Goal: Task Accomplishment & Management: Use online tool/utility

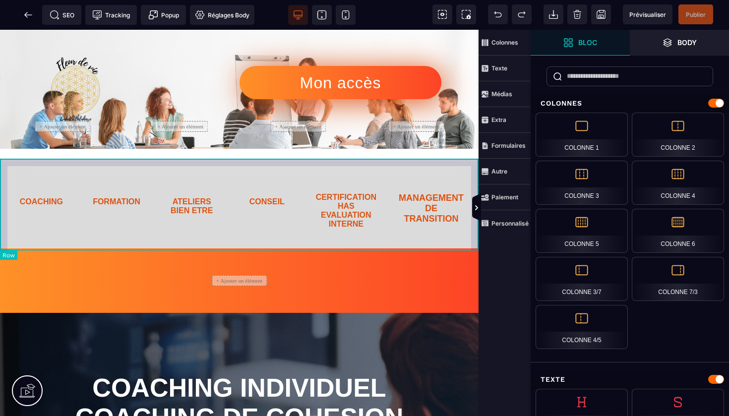
click at [82, 162] on div "COACHING FORMATION ATELIERS BIEN ETRE CONSEIL CERTIFICATION HAS EVALUATION INTE…" at bounding box center [239, 204] width 479 height 90
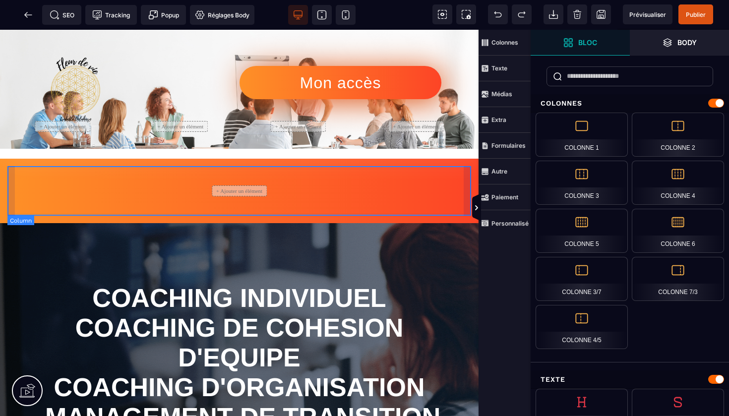
click at [160, 187] on div "+ Ajouter un élément" at bounding box center [239, 191] width 464 height 50
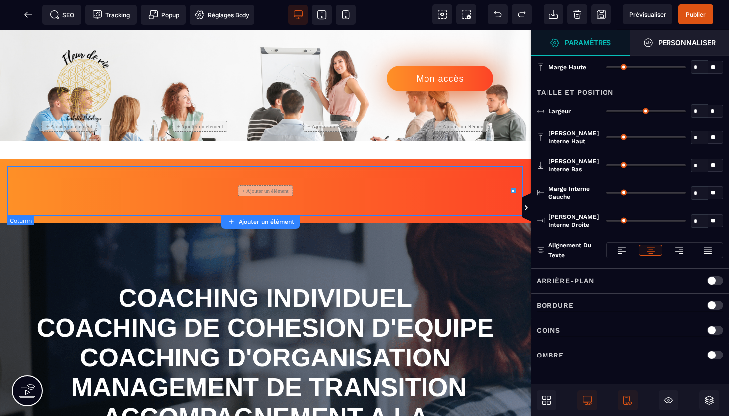
type input "*"
type input "***"
type input "*"
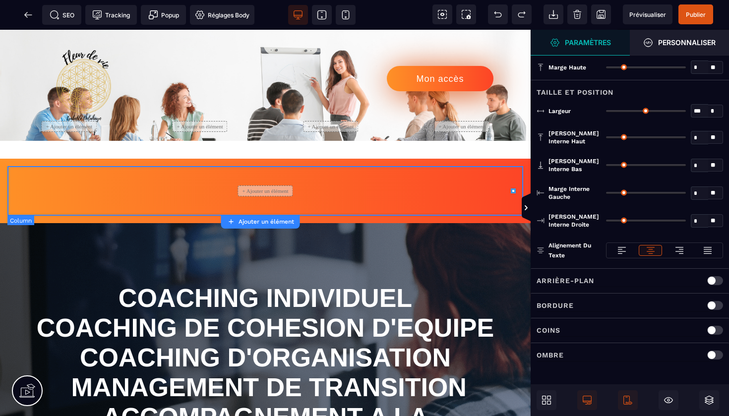
type input "**"
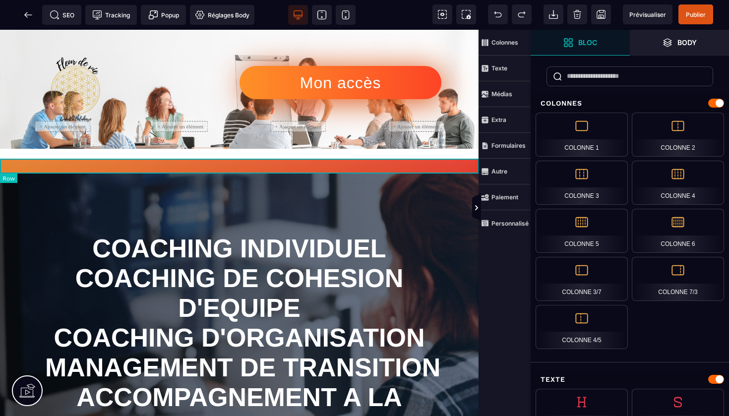
click at [165, 166] on div at bounding box center [239, 166] width 479 height 15
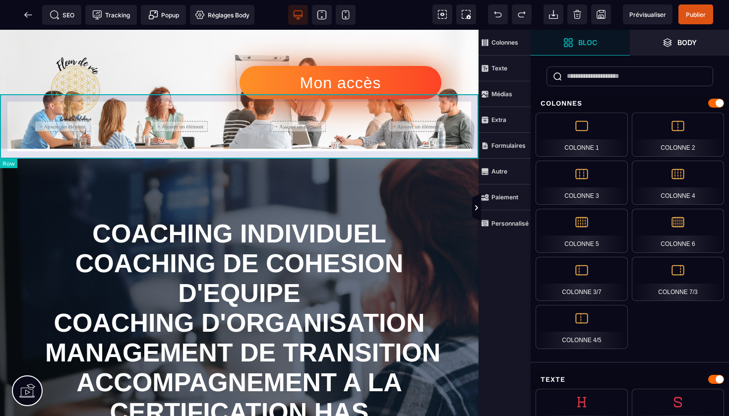
click at [116, 153] on div "+ Ajouter un élément + Ajouter un élément + Ajouter un élément + Ajouter un élé…" at bounding box center [239, 126] width 479 height 64
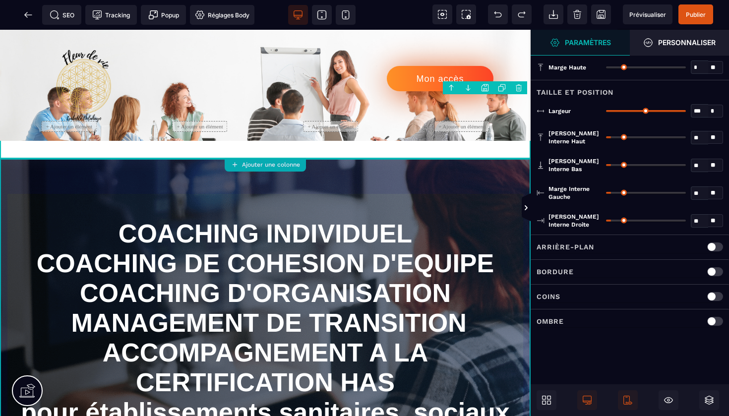
click at [276, 162] on strong "Ajouter une colonne" at bounding box center [271, 164] width 58 height 7
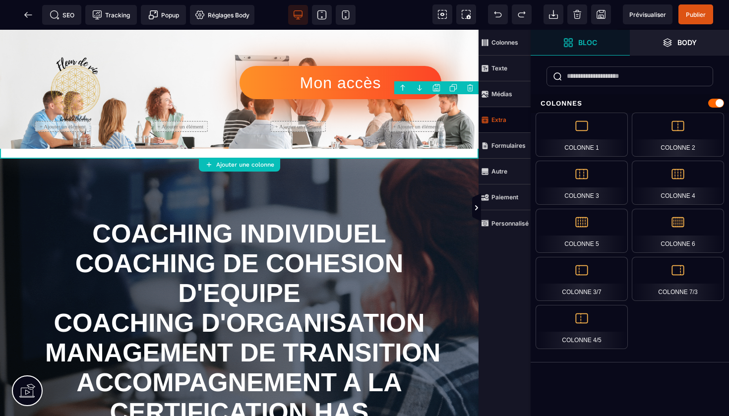
click at [504, 120] on strong "Extra" at bounding box center [499, 119] width 15 height 7
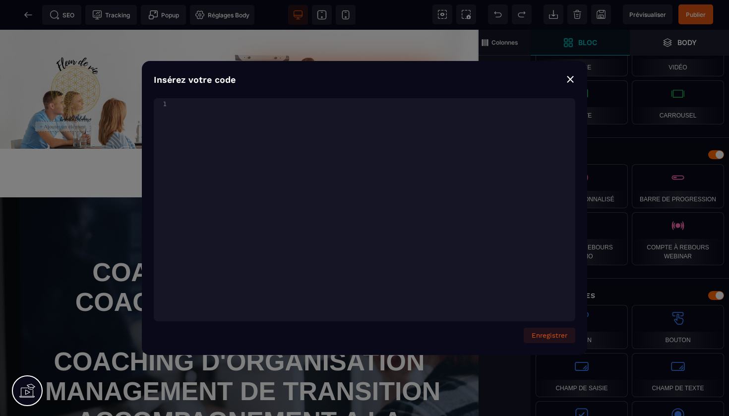
scroll to position [2289, 0]
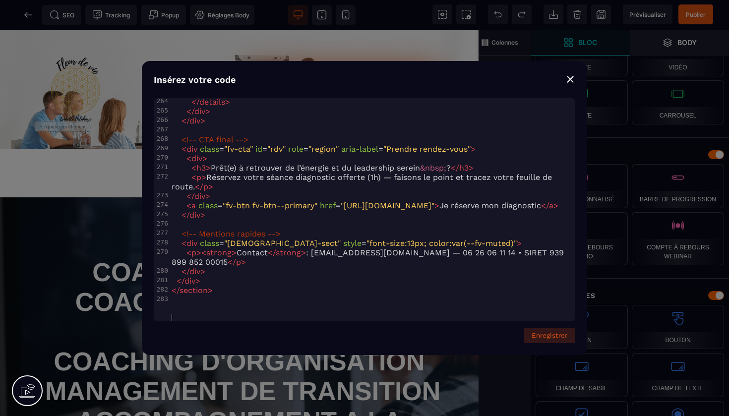
click at [555, 337] on button "Enregistrer" at bounding box center [550, 335] width 52 height 15
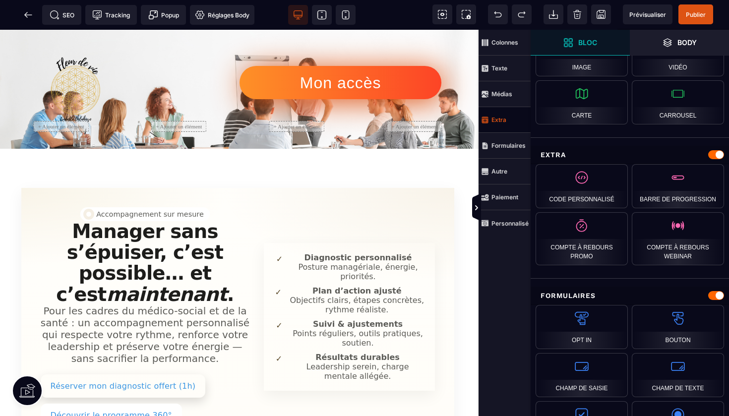
scroll to position [0, 1]
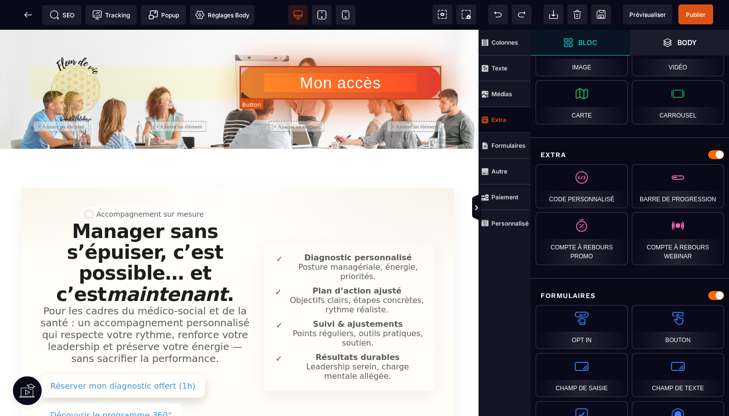
click at [382, 69] on button "Mon accès" at bounding box center [341, 82] width 202 height 33
select select
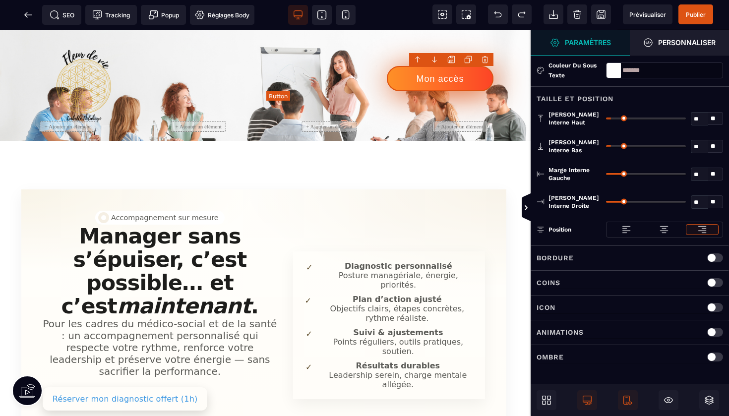
scroll to position [0, 0]
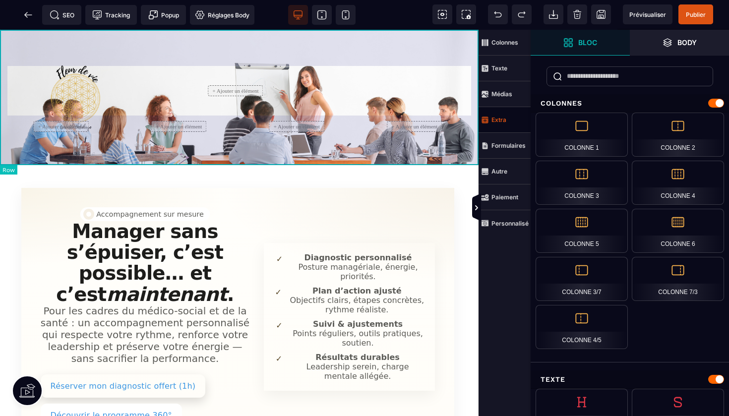
click at [394, 52] on div "+ Ajouter un élément" at bounding box center [239, 97] width 479 height 135
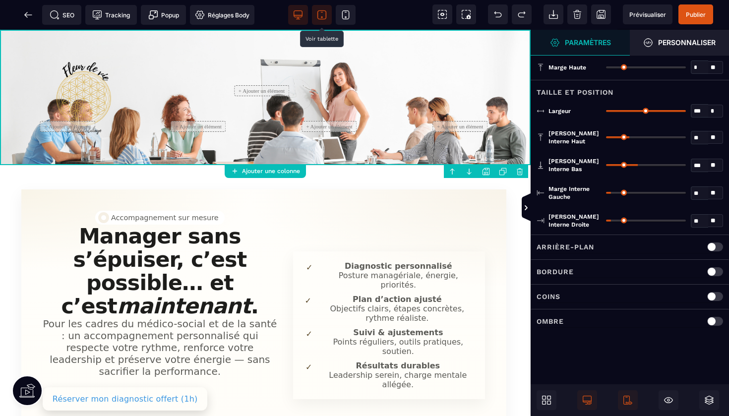
click at [323, 12] on icon at bounding box center [322, 15] width 10 height 10
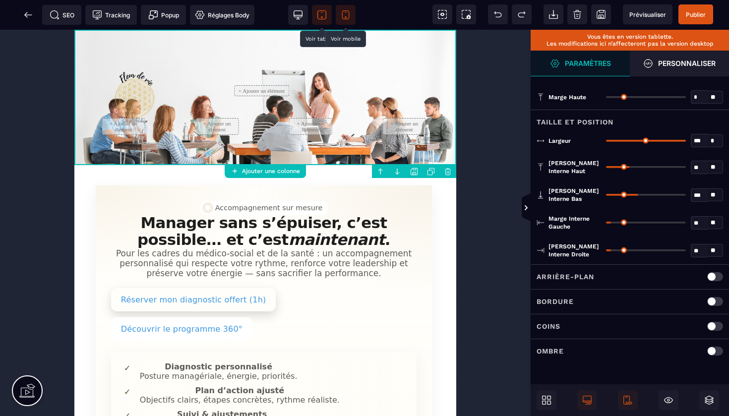
click at [345, 13] on icon at bounding box center [346, 15] width 10 height 10
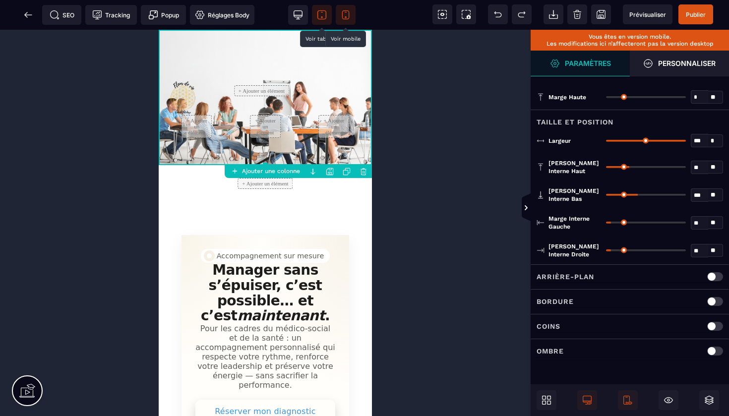
click at [321, 15] on icon at bounding box center [322, 15] width 10 height 10
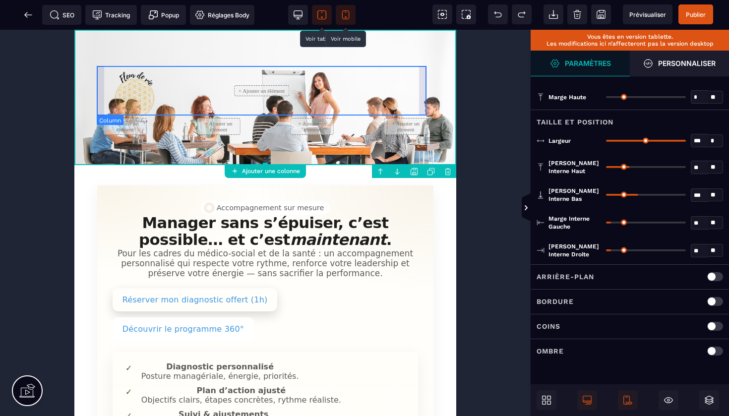
click at [132, 95] on div "+ Ajouter un élément" at bounding box center [262, 91] width 330 height 50
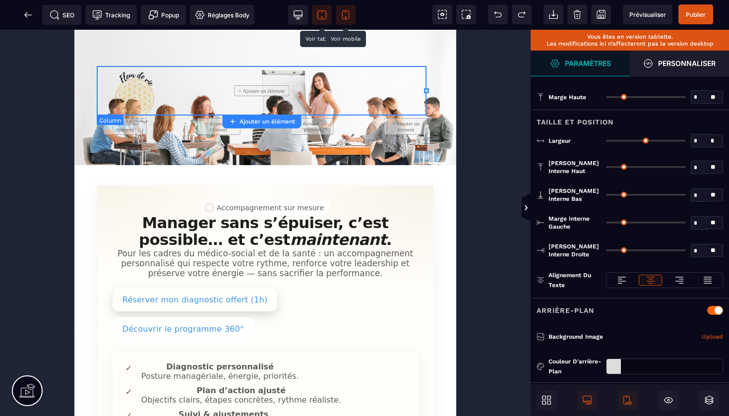
type input "*"
type input "***"
type input "*"
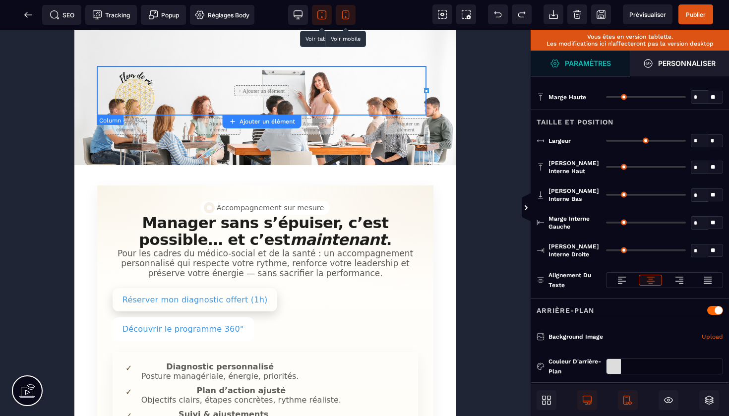
type input "**"
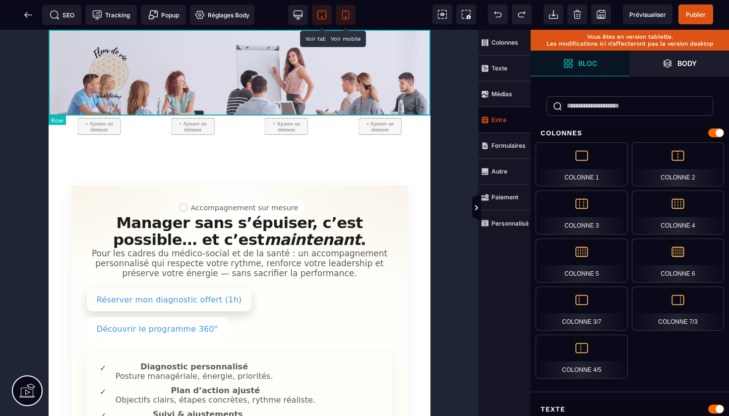
click at [108, 75] on div at bounding box center [239, 73] width 382 height 86
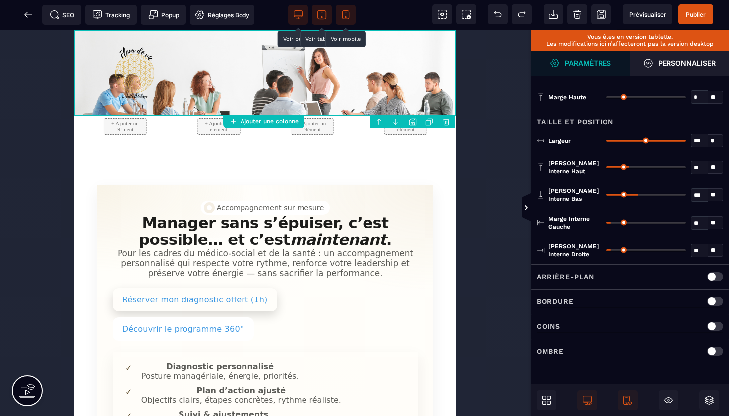
click at [298, 12] on icon at bounding box center [298, 15] width 10 height 10
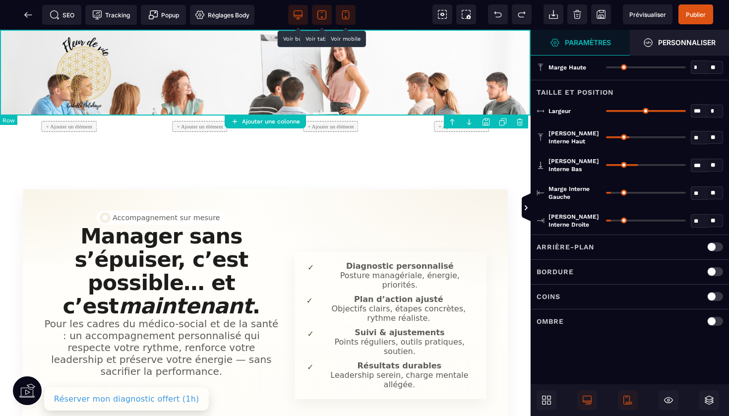
click at [86, 71] on div at bounding box center [265, 73] width 531 height 86
click at [545, 397] on icon at bounding box center [547, 400] width 10 height 10
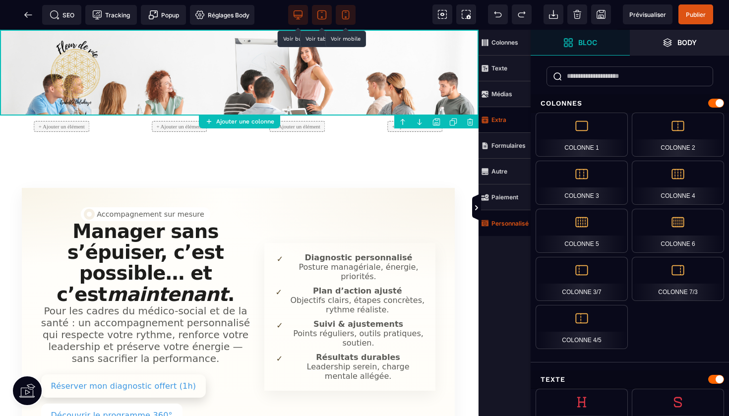
click at [501, 221] on strong "Personnalisé" at bounding box center [510, 223] width 37 height 7
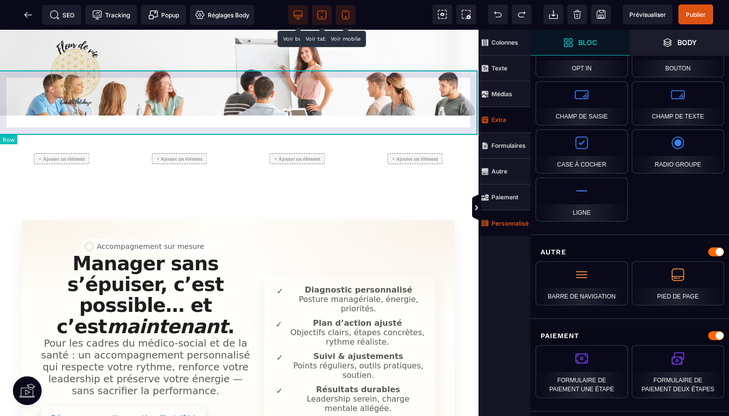
scroll to position [0, 0]
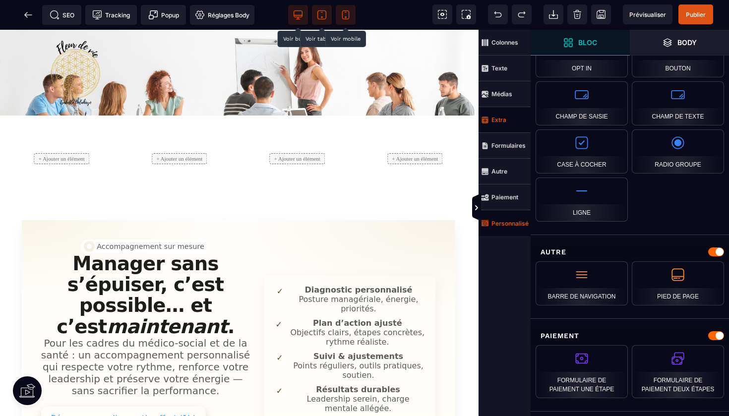
click at [508, 224] on strong "Personnalisé" at bounding box center [510, 223] width 37 height 7
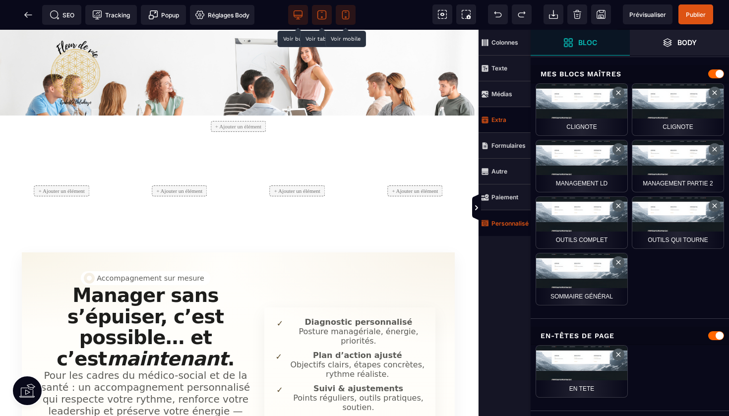
scroll to position [693, 0]
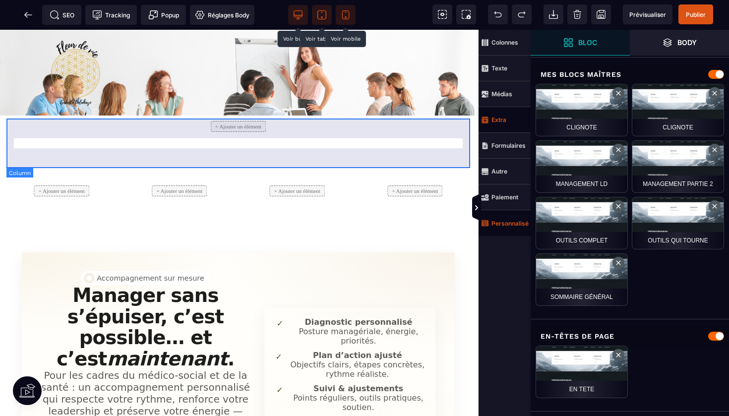
click at [325, 128] on div "+ Ajouter un élément" at bounding box center [238, 127] width 464 height 50
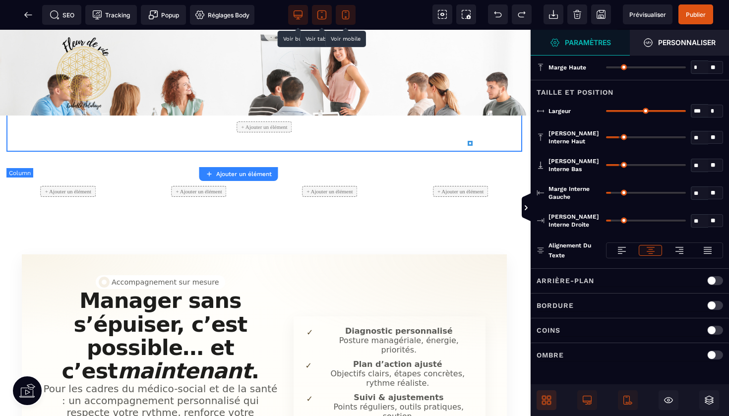
scroll to position [0, 0]
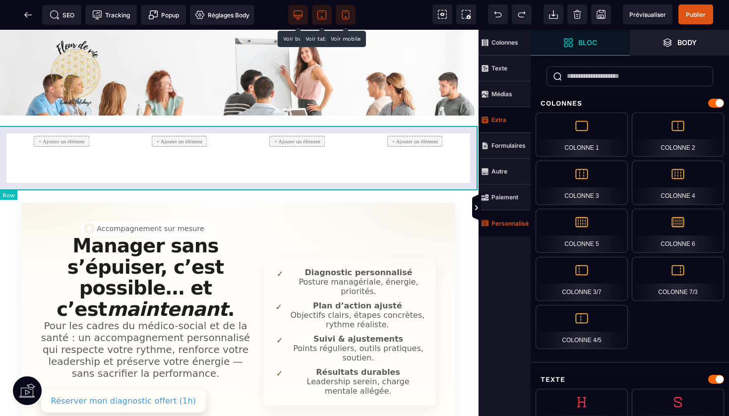
click at [358, 137] on div "+ Ajouter un élément + Ajouter un élément + Ajouter un élément + Ajouter un élé…" at bounding box center [238, 141] width 479 height 64
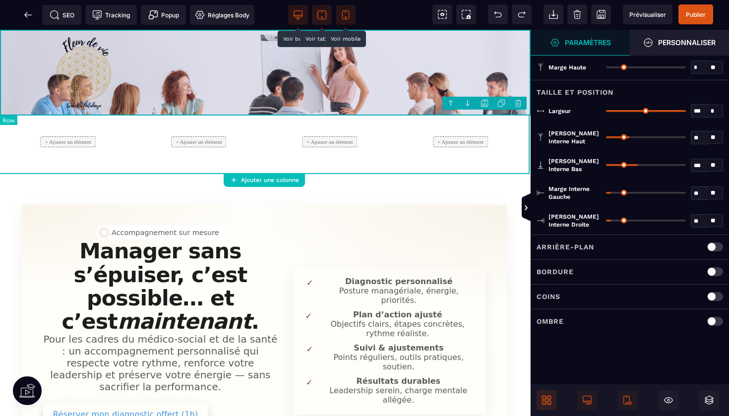
click at [225, 83] on div at bounding box center [265, 73] width 531 height 86
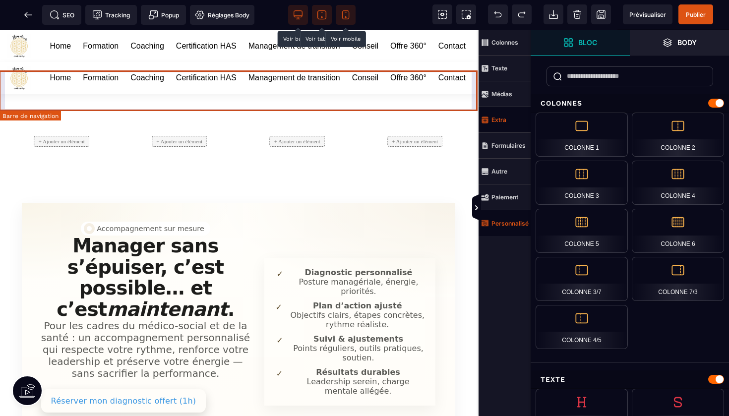
click at [4, 76] on div "Home Formation Coaching Certification HAS Management de transition Conseil Offr…" at bounding box center [238, 78] width 479 height 32
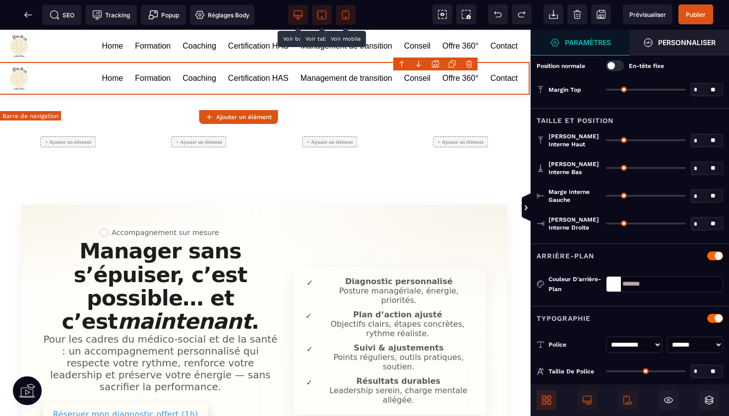
type input "*"
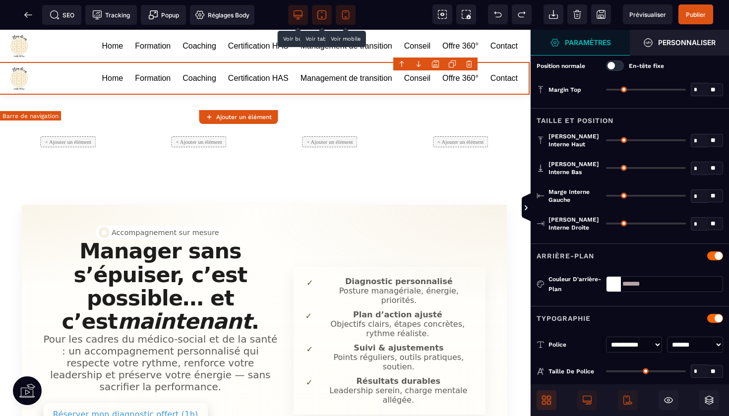
type input "**"
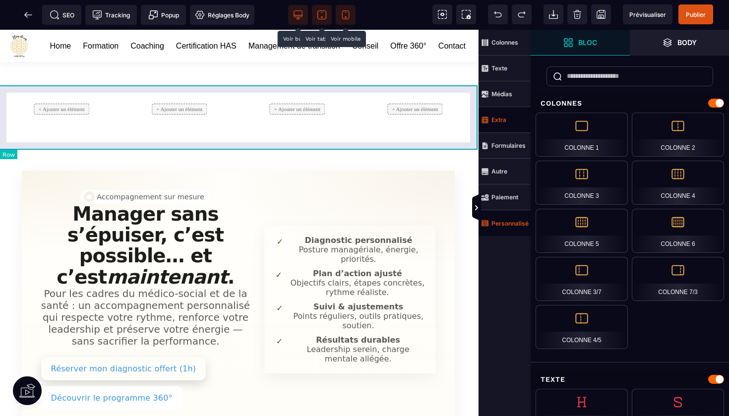
click at [302, 88] on div "+ Ajouter un élément + Ajouter un élément + Ajouter un élément + Ajouter un élé…" at bounding box center [238, 109] width 479 height 64
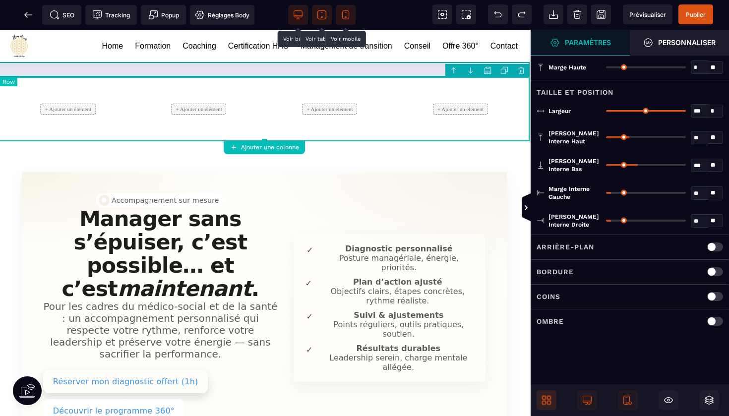
click at [527, 70] on body "B I U S A ******* Ajouter une colonne Row" at bounding box center [364, 208] width 729 height 416
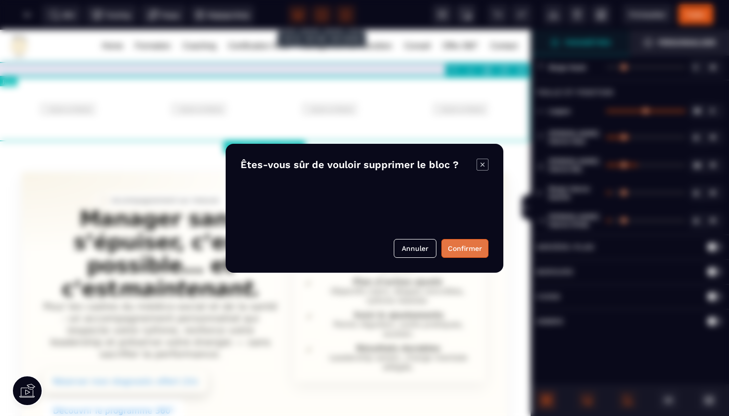
click at [465, 250] on button "Confirmer" at bounding box center [465, 248] width 47 height 19
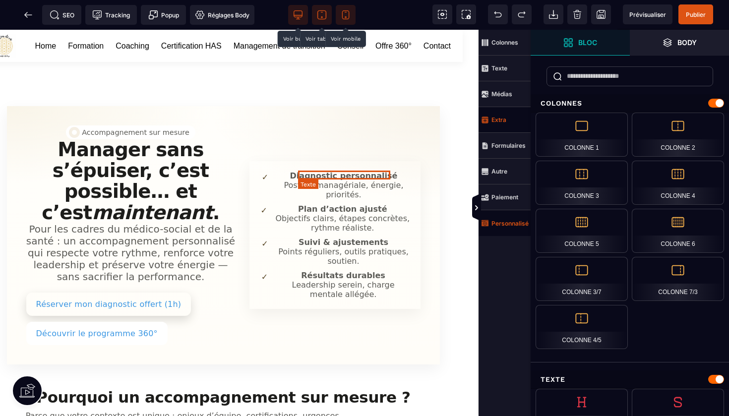
scroll to position [0, 16]
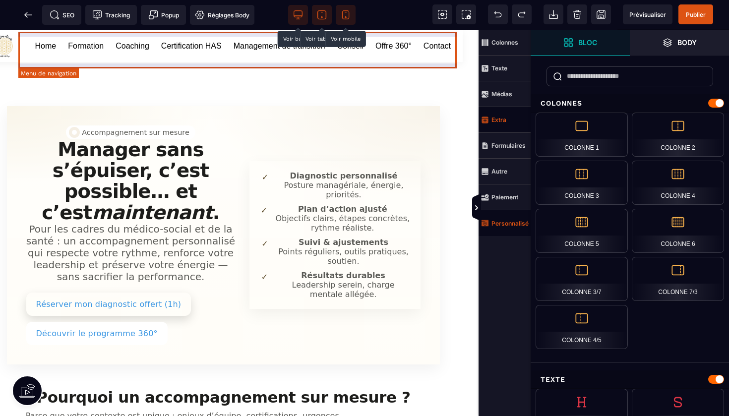
click at [437, 58] on nav "Home Formation Coaching Certification HAS Management de transition Conseil Offr…" at bounding box center [243, 46] width 428 height 23
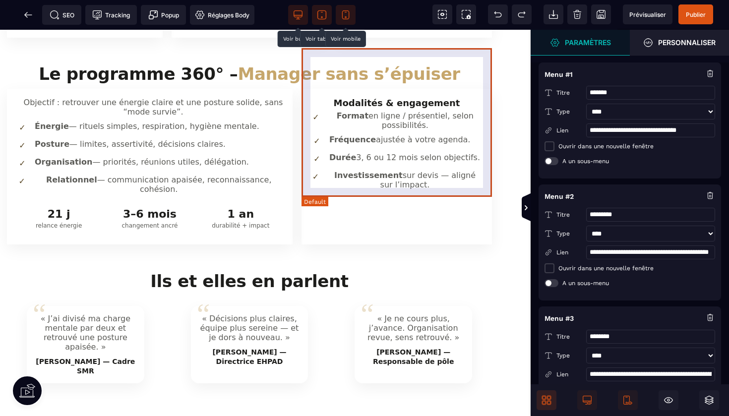
scroll to position [472, 16]
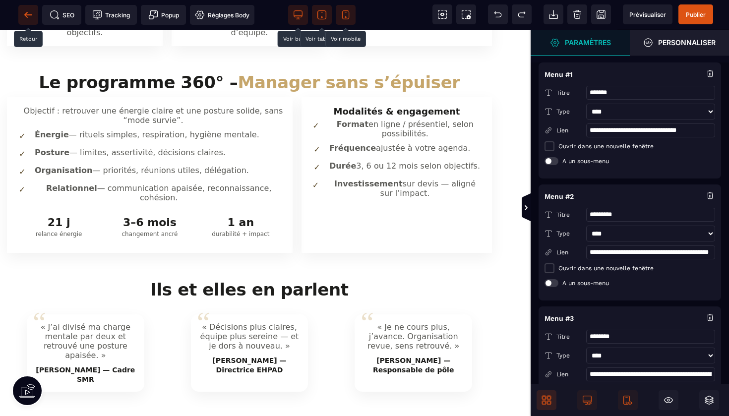
click at [27, 18] on icon at bounding box center [28, 15] width 10 height 10
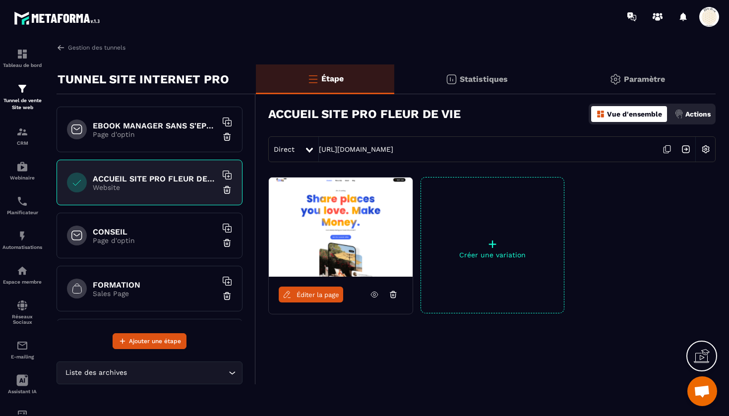
click at [704, 149] on img at bounding box center [706, 149] width 19 height 19
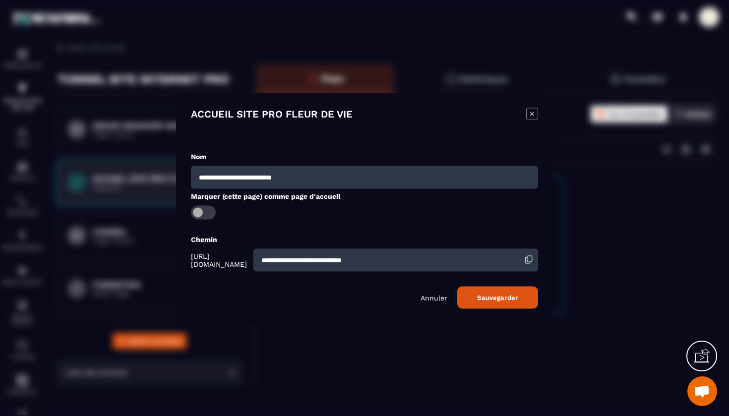
click at [427, 265] on input "**********" at bounding box center [396, 260] width 285 height 23
drag, startPoint x: 427, startPoint y: 265, endPoint x: 285, endPoint y: 259, distance: 141.5
click at [285, 259] on div "**********" at bounding box center [364, 260] width 347 height 23
type input "****"
click at [496, 297] on button "Sauvegarder" at bounding box center [497, 297] width 81 height 22
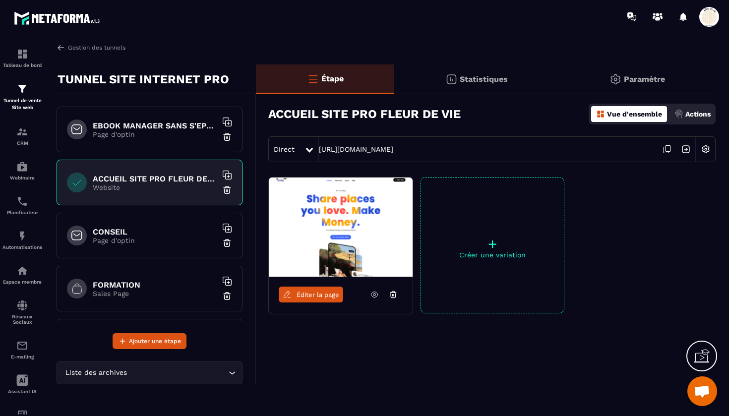
click at [151, 233] on h6 "CONSEIL" at bounding box center [155, 231] width 124 height 9
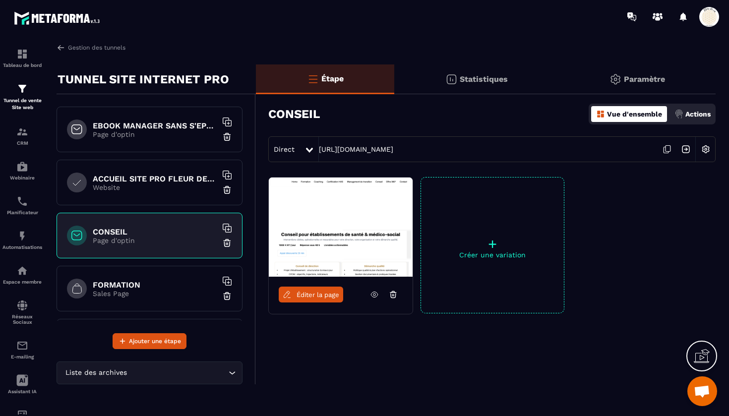
click at [375, 297] on icon at bounding box center [374, 294] width 9 height 9
click at [334, 296] on span "Éditer la page" at bounding box center [318, 294] width 43 height 7
